Goal: Information Seeking & Learning: Learn about a topic

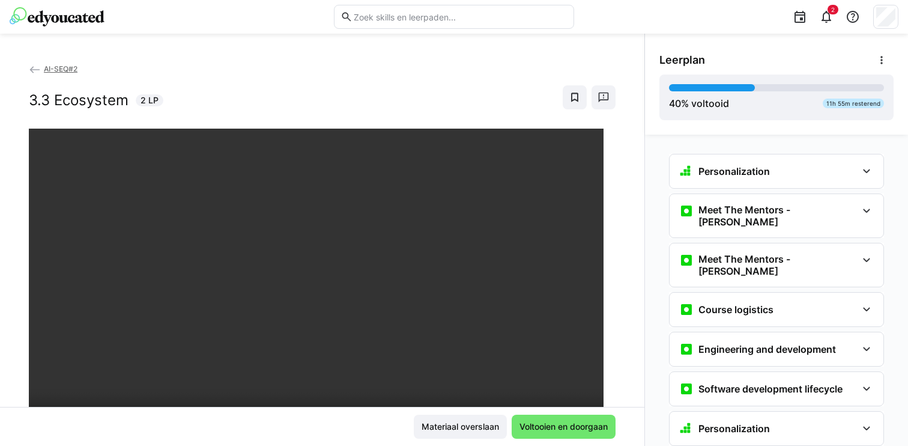
scroll to position [1519, 0]
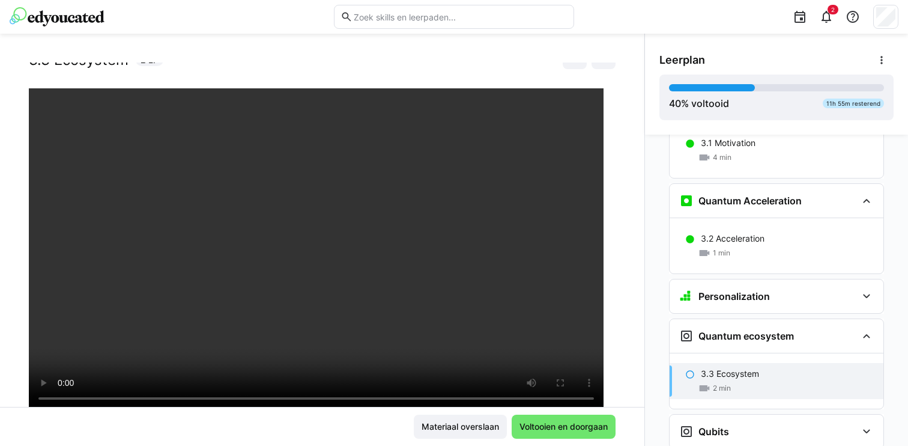
click at [342, 35] on div "AI-SEQ#2 3.3 Ecosystem 2 LP Materiaal overslaan Voltooien en doorgaan" at bounding box center [322, 240] width 645 height 412
click at [83, 10] on img at bounding box center [57, 16] width 95 height 19
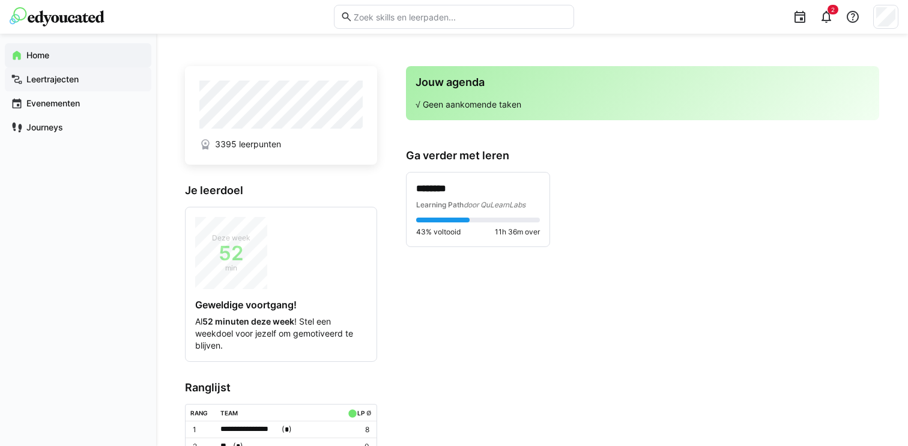
click at [0, 0] on app-navigation-label "Leertrajecten" at bounding box center [0, 0] width 0 height 0
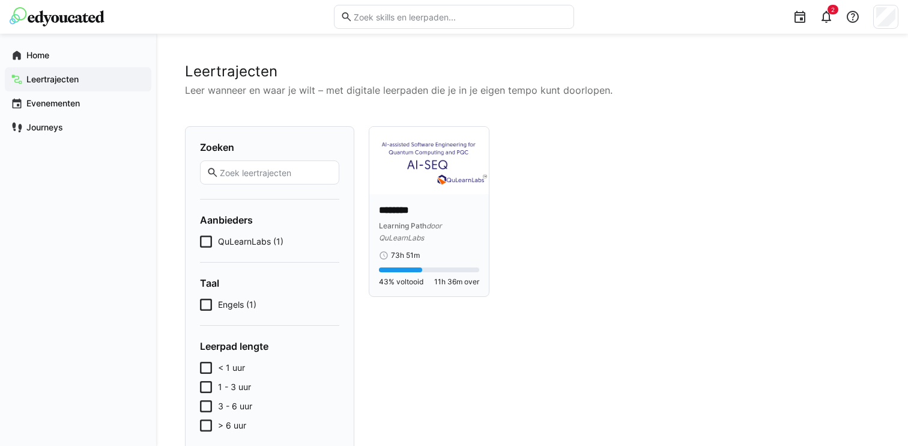
click at [398, 202] on div "******** Learning Path door QuLearnLabs 73h 51m 43% voltooid 11h 36m over" at bounding box center [429, 245] width 120 height 103
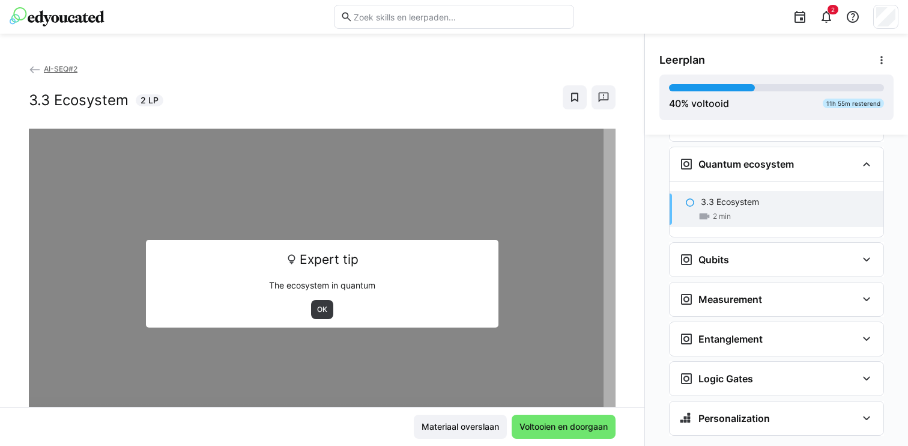
scroll to position [1372, 0]
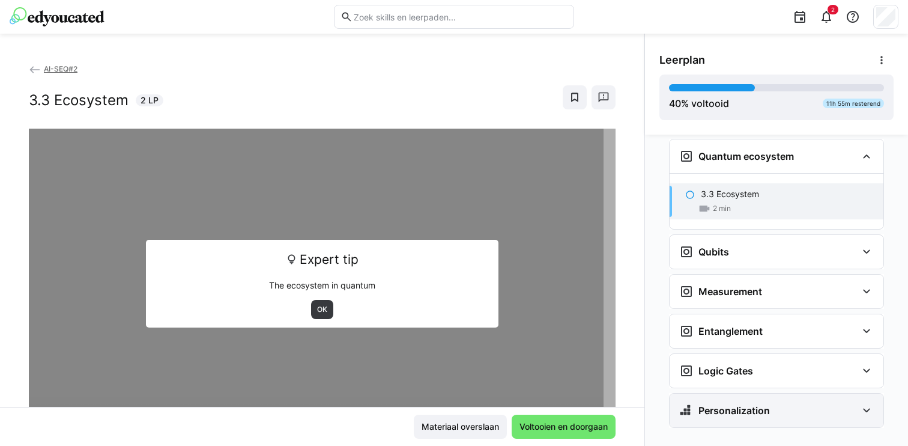
click at [733, 404] on h3 "Personalization" at bounding box center [734, 410] width 71 height 12
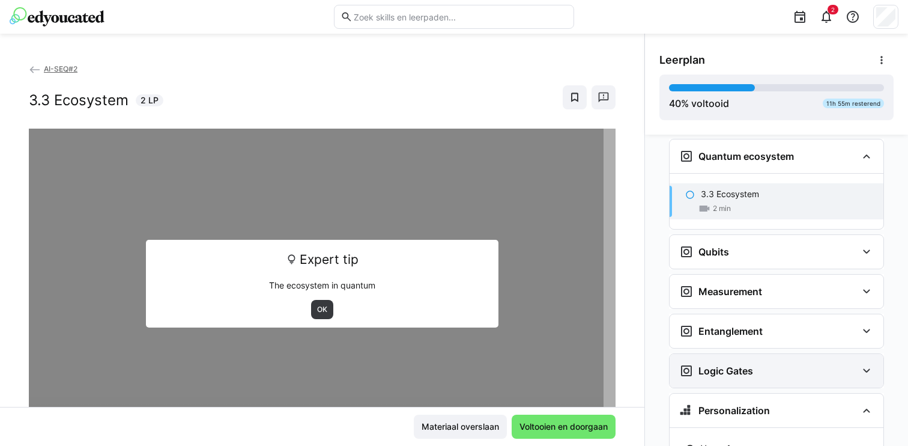
click at [731, 366] on div "Logic Gates" at bounding box center [777, 371] width 214 height 34
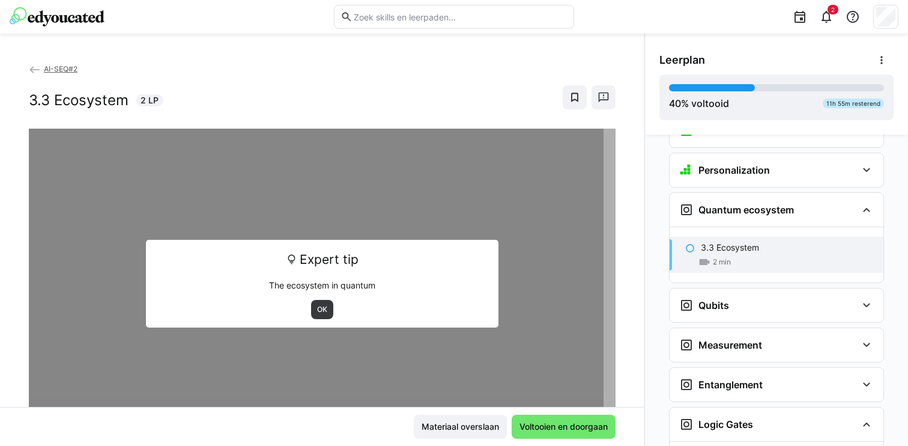
scroll to position [1315, 0]
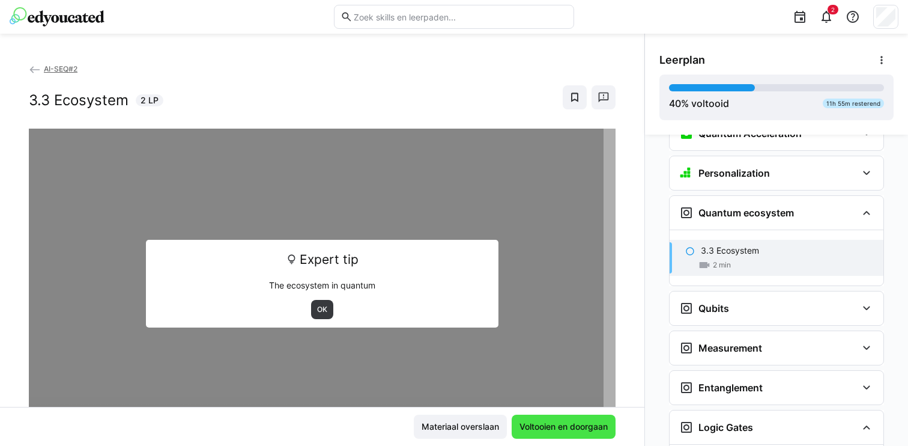
click at [540, 421] on span "Voltooien en doorgaan" at bounding box center [564, 427] width 92 height 12
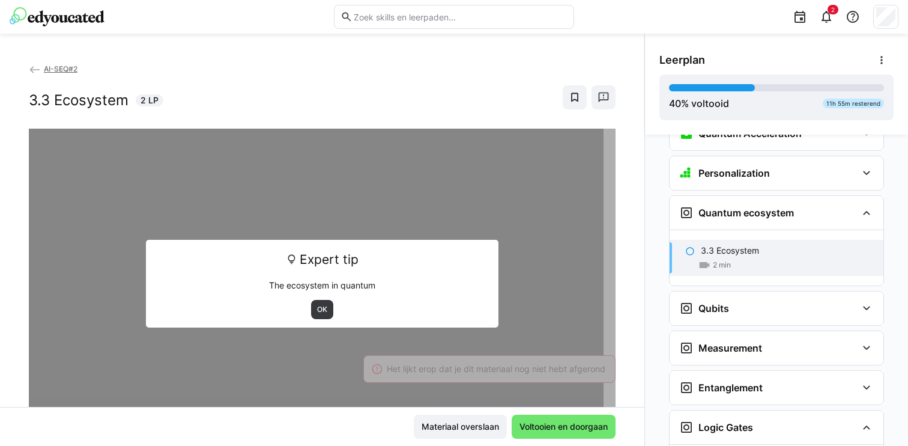
click at [467, 360] on div at bounding box center [322, 352] width 587 height 446
click at [316, 309] on span "OK" at bounding box center [322, 310] width 13 height 10
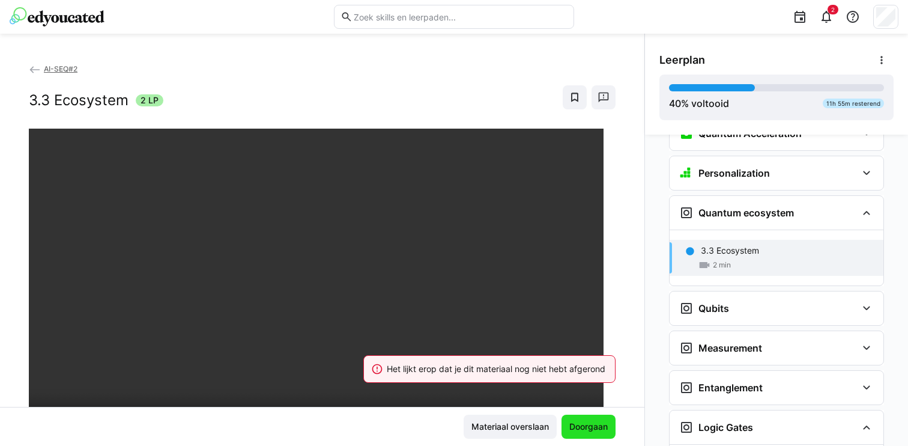
click at [581, 434] on span "Doorgaan" at bounding box center [589, 427] width 54 height 24
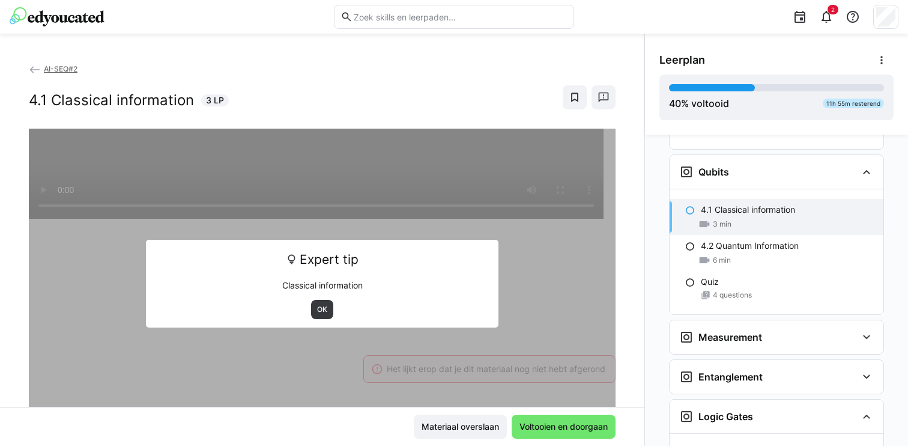
scroll to position [1452, 0]
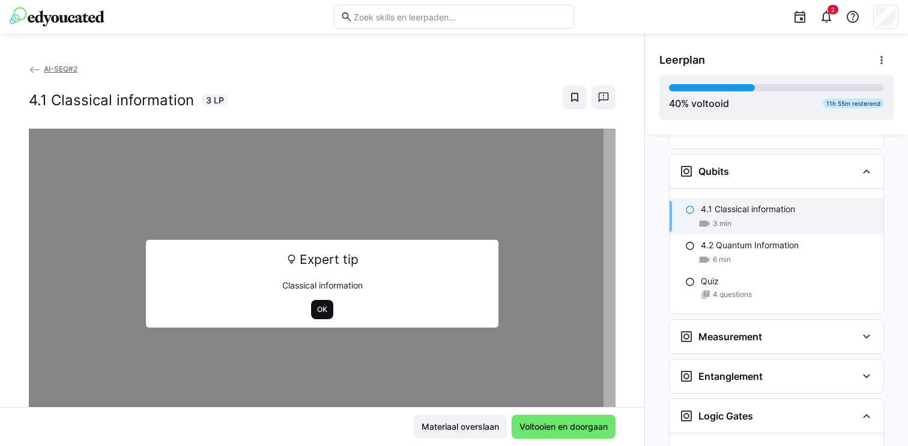
click at [316, 311] on span "OK" at bounding box center [322, 310] width 13 height 10
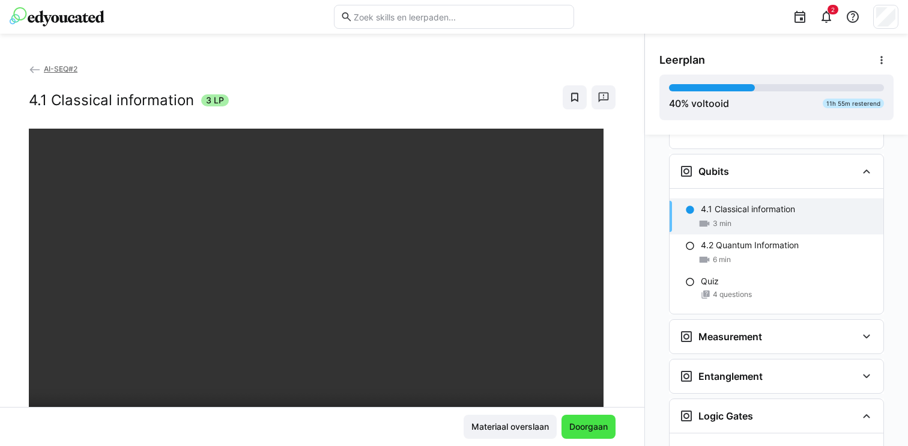
click at [578, 427] on span "Doorgaan" at bounding box center [589, 427] width 42 height 12
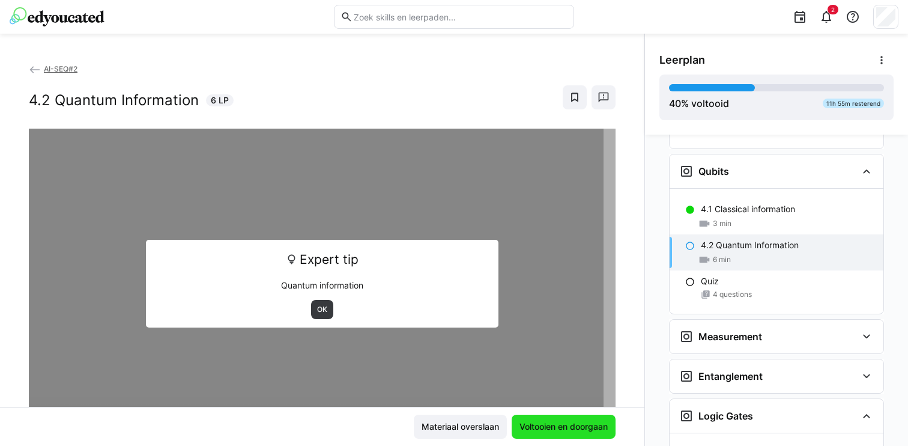
click at [578, 427] on span "Voltooien en doorgaan" at bounding box center [564, 427] width 92 height 12
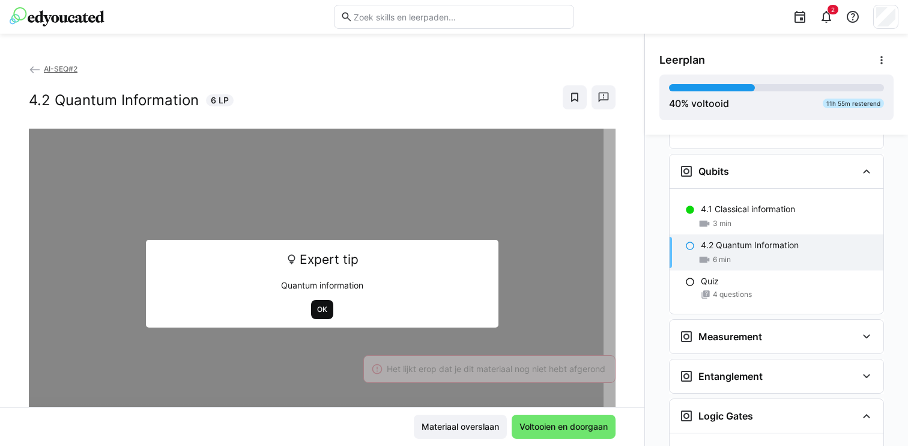
click at [316, 308] on span "OK" at bounding box center [322, 310] width 13 height 10
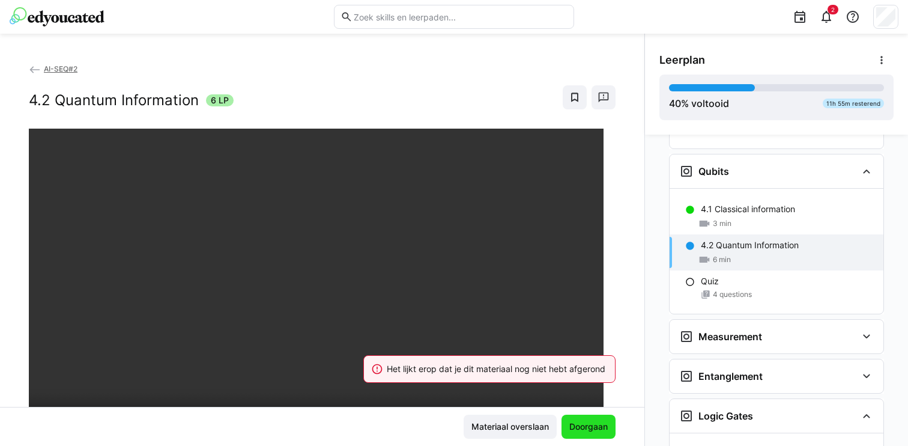
click at [568, 422] on span "Doorgaan" at bounding box center [589, 427] width 42 height 12
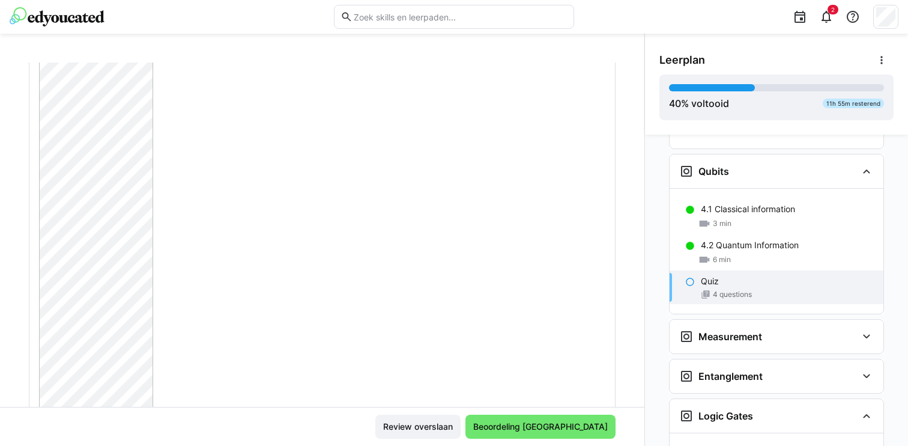
scroll to position [187, 0]
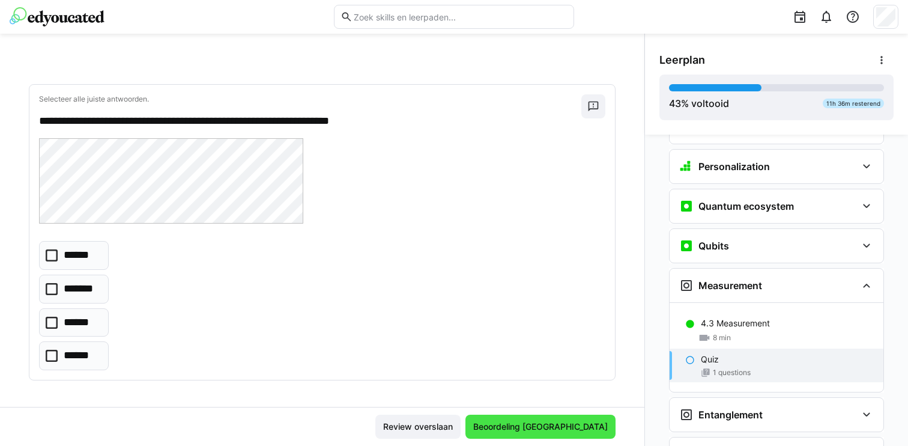
scroll to position [41, 0]
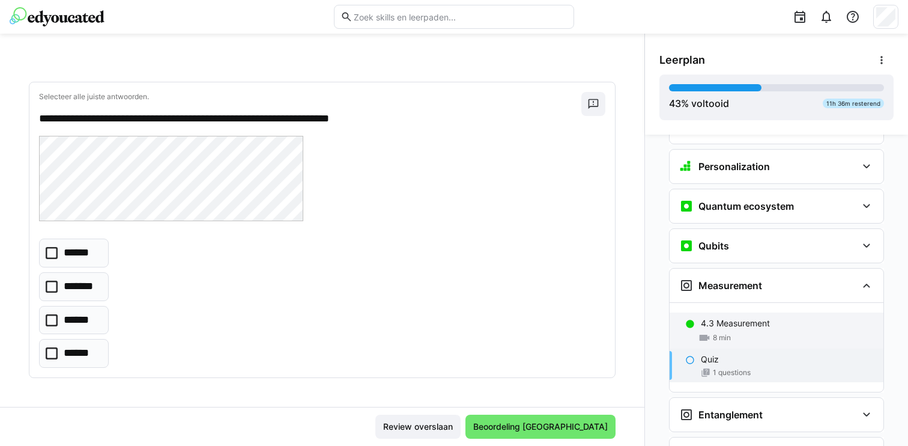
click at [737, 332] on div "8 min" at bounding box center [787, 338] width 173 height 12
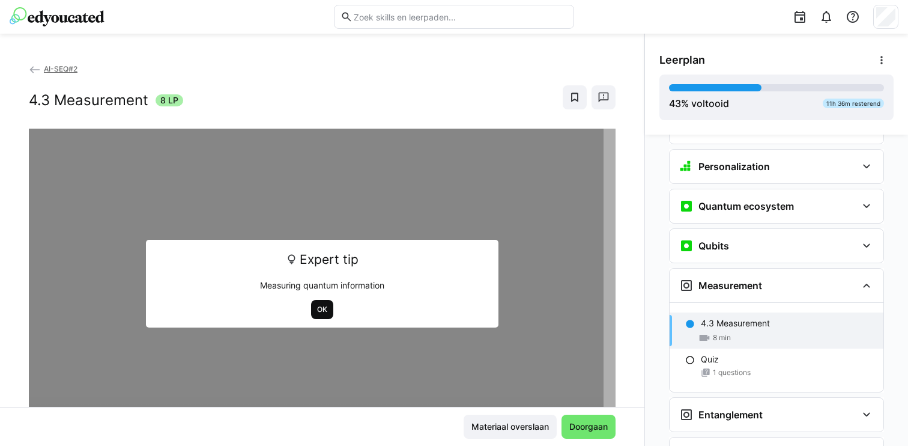
click at [317, 306] on span "OK" at bounding box center [322, 310] width 13 height 10
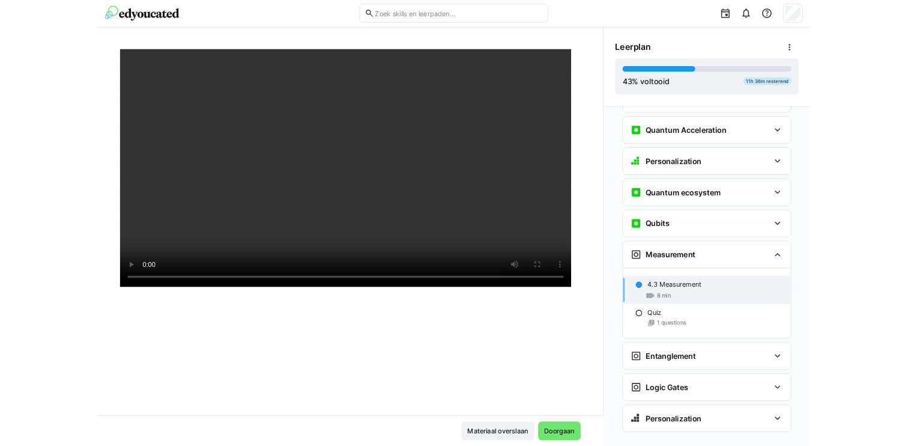
scroll to position [1322, 0]
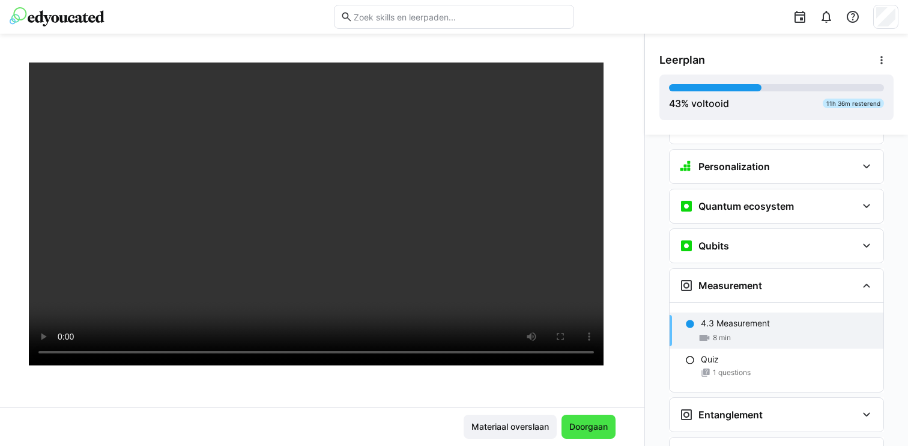
click at [583, 430] on span "Doorgaan" at bounding box center [589, 427] width 42 height 12
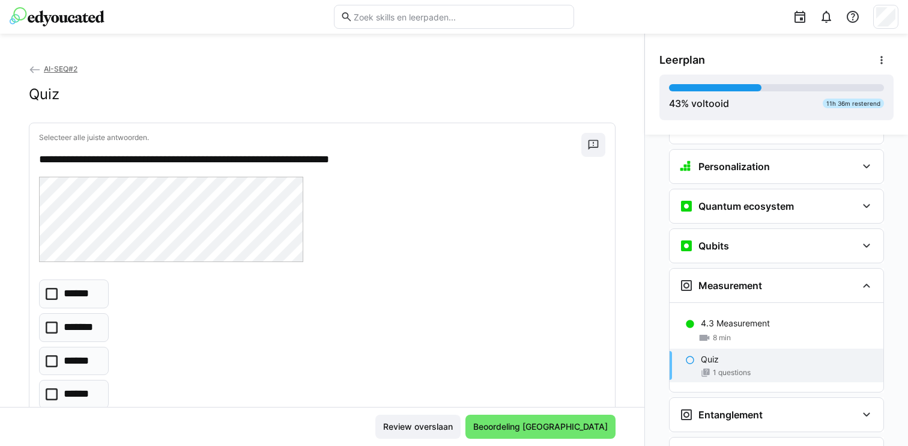
scroll to position [41, 0]
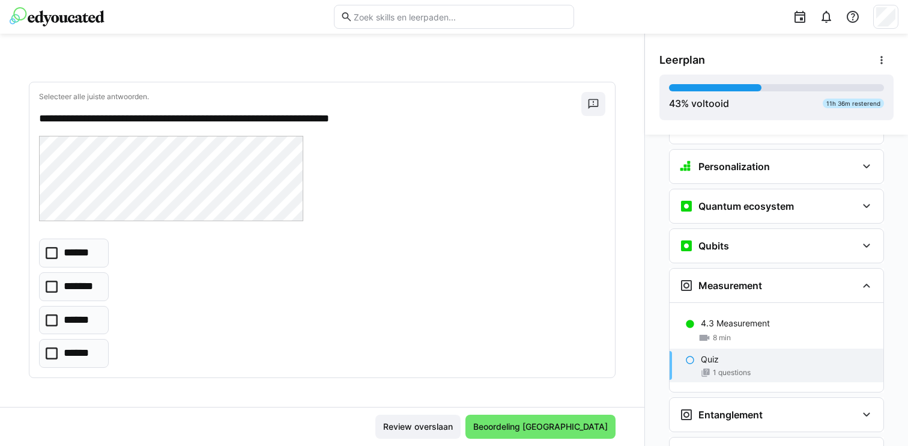
click at [52, 254] on icon at bounding box center [52, 253] width 12 height 12
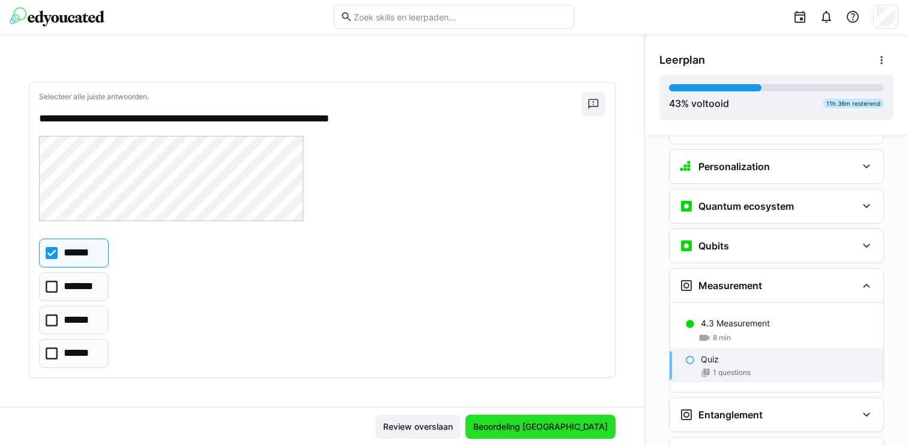
click at [559, 421] on span "Beoordeling [GEOGRAPHIC_DATA]" at bounding box center [541, 427] width 138 height 12
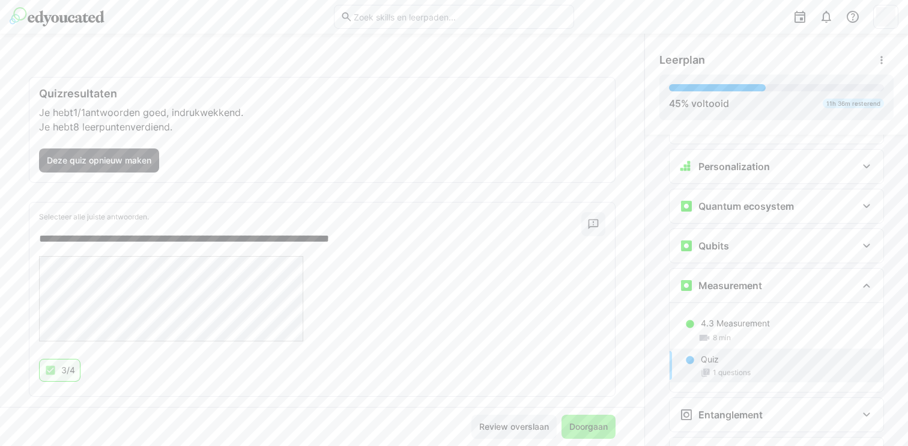
scroll to position [64, 0]
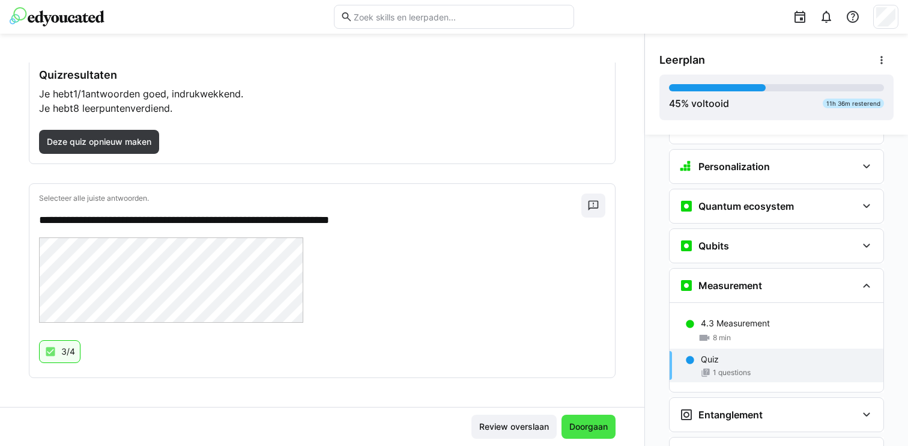
click at [579, 421] on span "Doorgaan" at bounding box center [589, 427] width 42 height 12
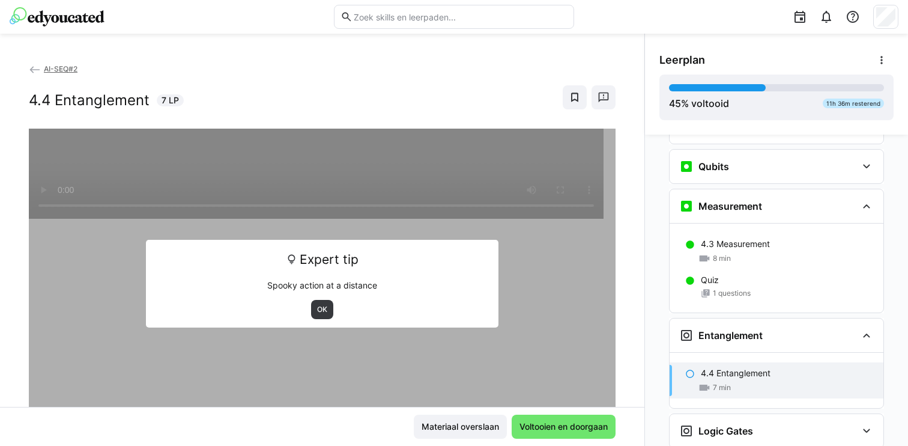
scroll to position [1405, 0]
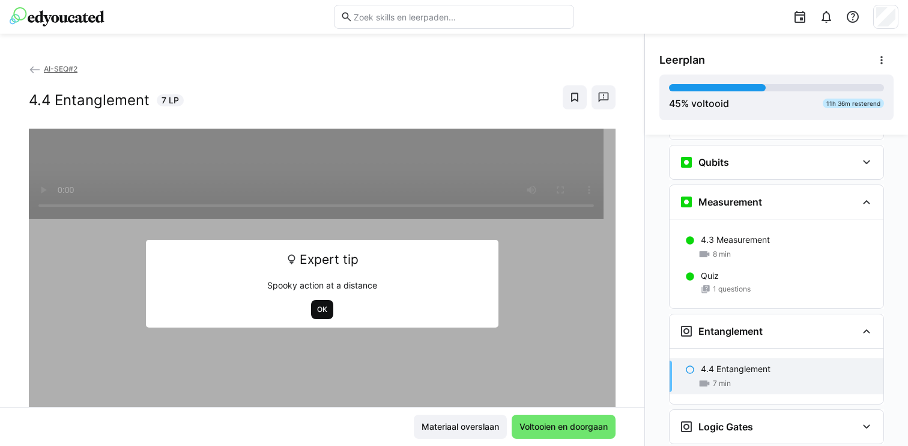
click at [317, 309] on span "OK" at bounding box center [322, 310] width 13 height 10
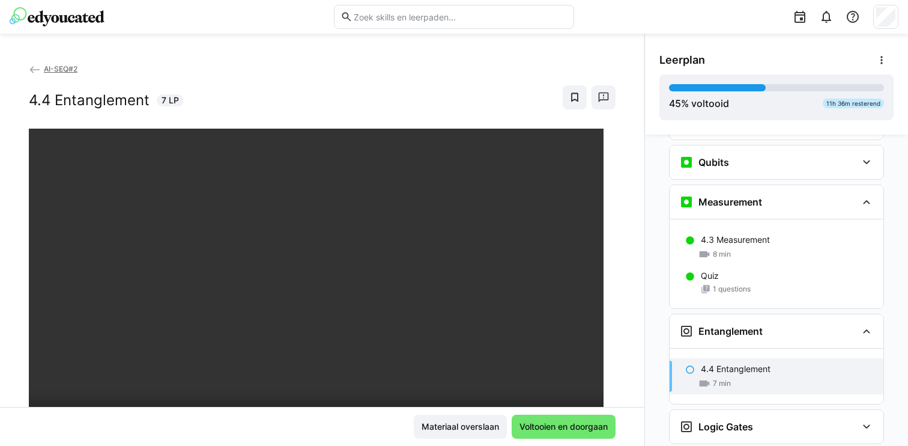
scroll to position [67, 0]
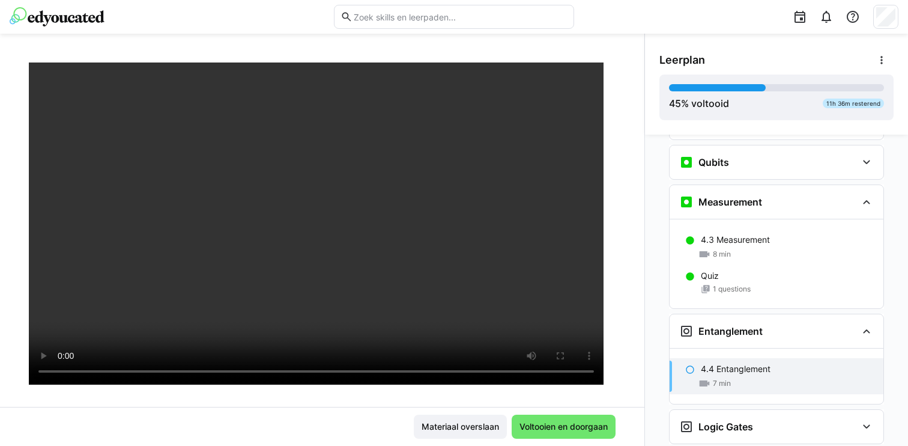
click at [216, 48] on div "AI-SEQ#2 4.4 Entanglement 7 LP Materiaal overslaan Voltooien en doorgaan" at bounding box center [322, 240] width 645 height 412
click at [550, 428] on span "Voltooien en doorgaan" at bounding box center [564, 427] width 92 height 12
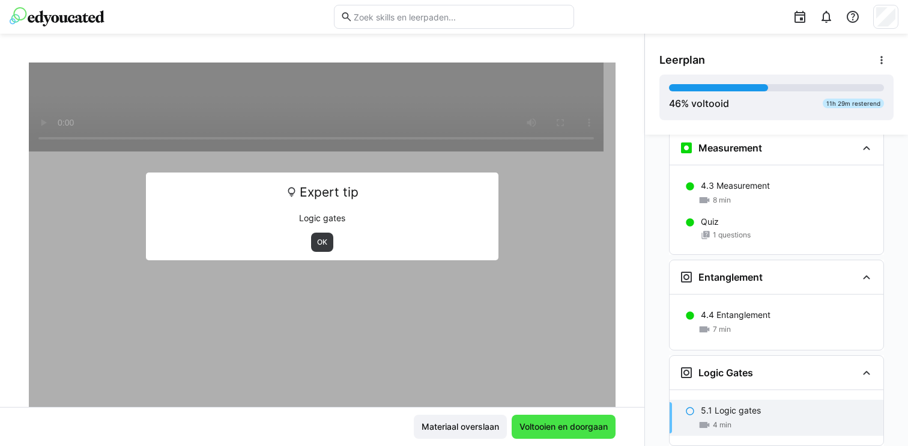
scroll to position [1461, 0]
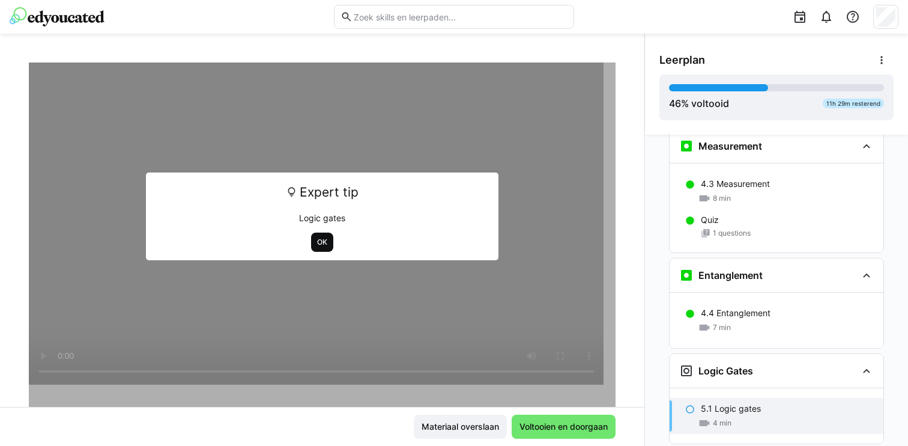
click at [311, 243] on span "OK" at bounding box center [322, 242] width 22 height 19
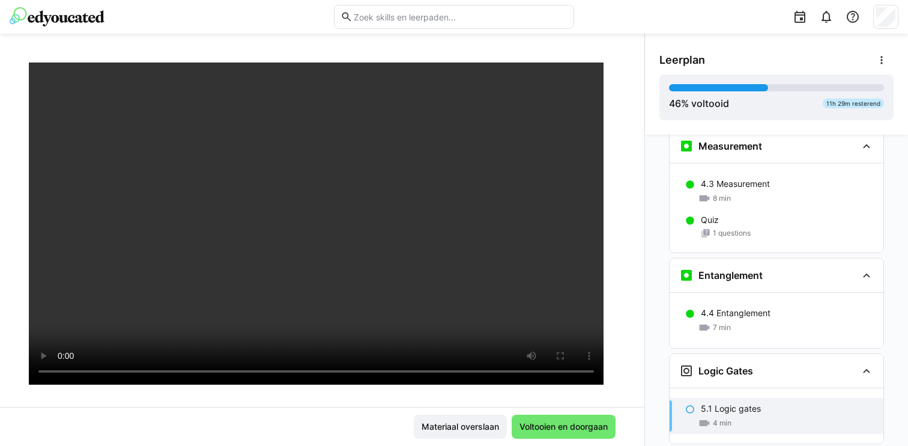
click at [631, 311] on div "AI-SEQ#2 5.1 Logic gates 4 LP" at bounding box center [322, 234] width 645 height 344
click at [573, 427] on span "Voltooien en doorgaan" at bounding box center [564, 427] width 92 height 12
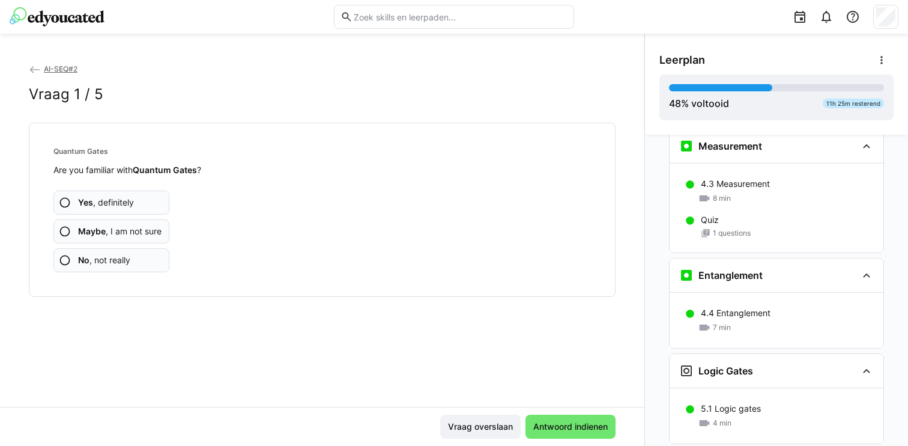
scroll to position [1517, 0]
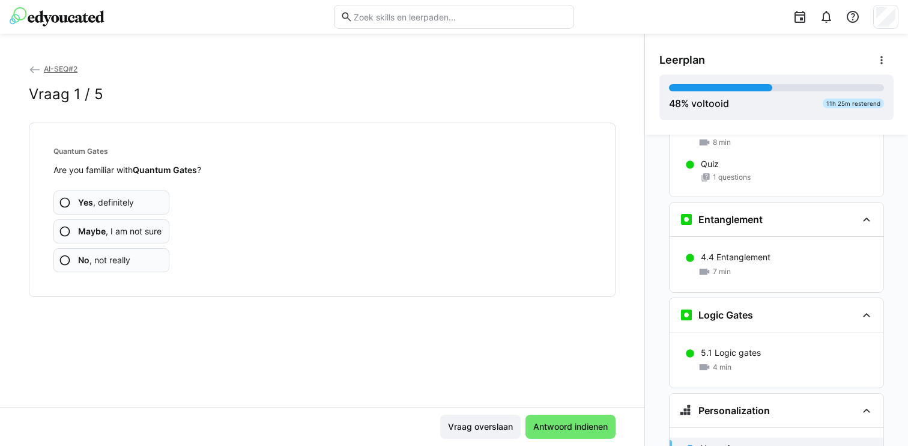
click at [93, 257] on span "No , not really" at bounding box center [104, 260] width 52 height 12
click at [123, 257] on span "No , not really" at bounding box center [104, 260] width 52 height 12
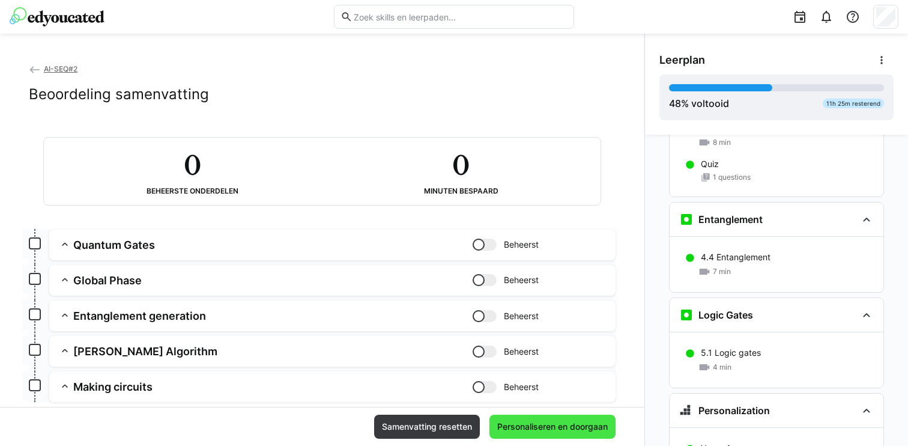
click at [549, 424] on span "Personaliseren en doorgaan" at bounding box center [553, 427] width 114 height 12
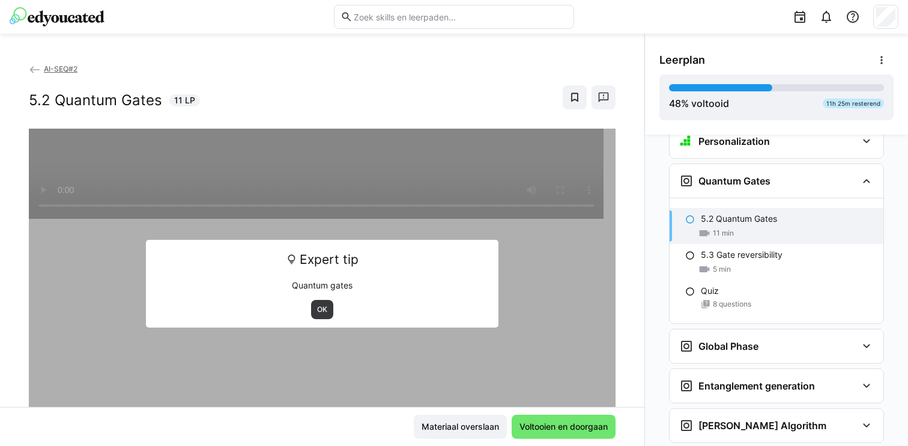
scroll to position [1796, 0]
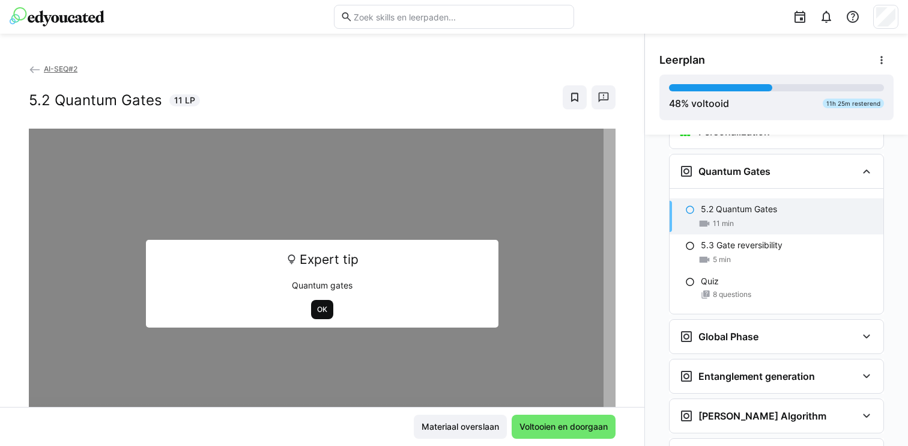
click at [316, 308] on span "OK" at bounding box center [322, 310] width 13 height 10
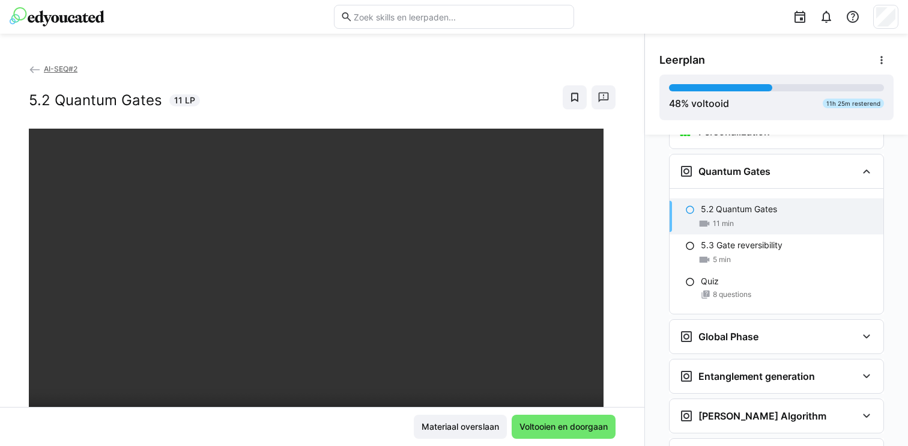
click at [305, 80] on div "AI-SEQ#2 5.2 Quantum Gates 11 LP" at bounding box center [322, 95] width 587 height 66
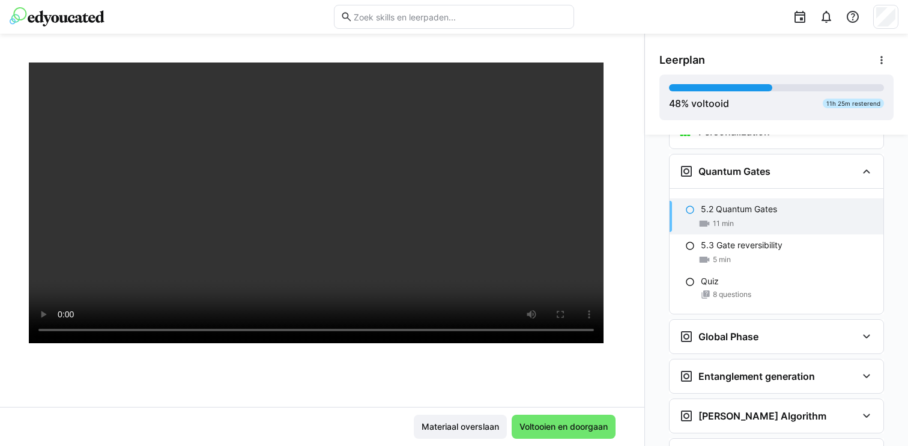
scroll to position [85, 0]
